Goal: Task Accomplishment & Management: Complete application form

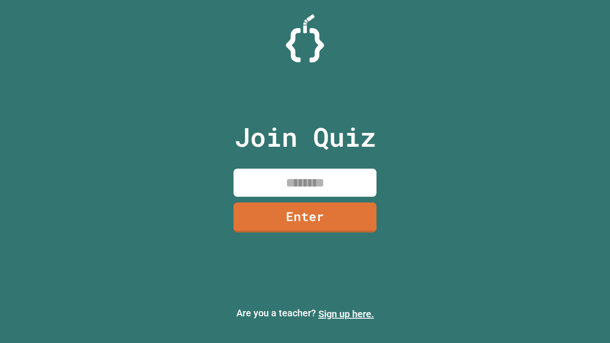
click at [346, 314] on link "Sign up here." at bounding box center [347, 314] width 56 height 11
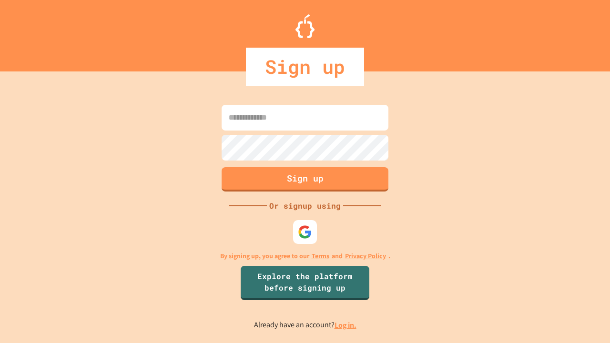
click at [346, 325] on link "Log in." at bounding box center [346, 325] width 22 height 10
